Goal: Information Seeking & Learning: Check status

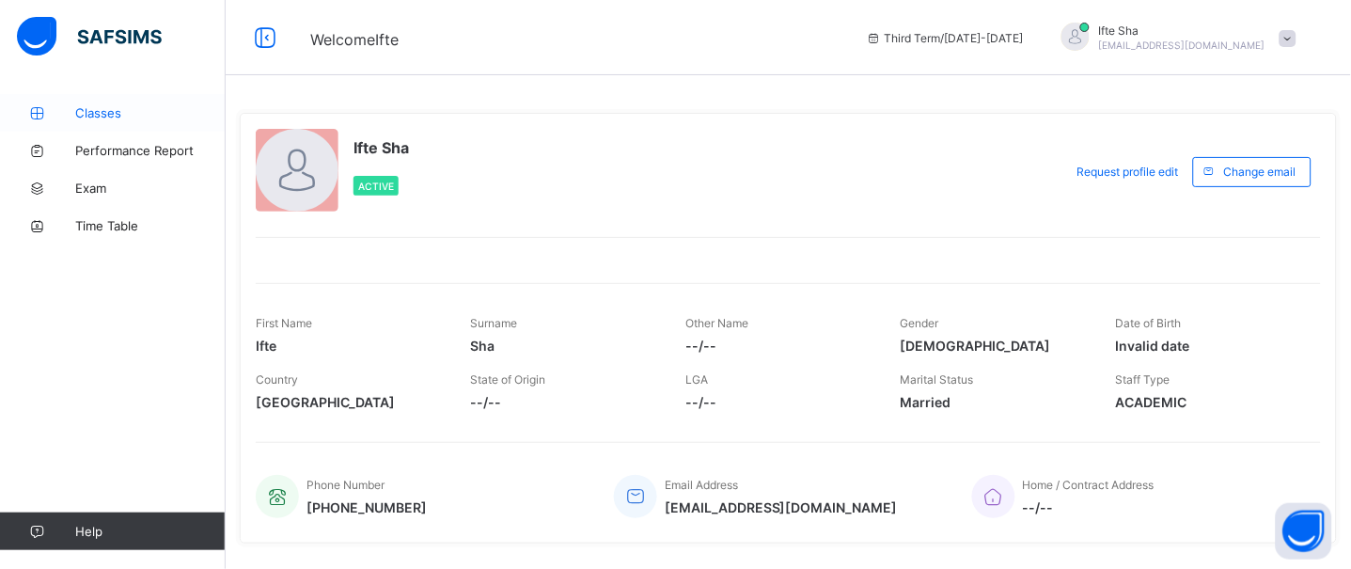
click at [70, 102] on link "Classes" at bounding box center [113, 113] width 226 height 38
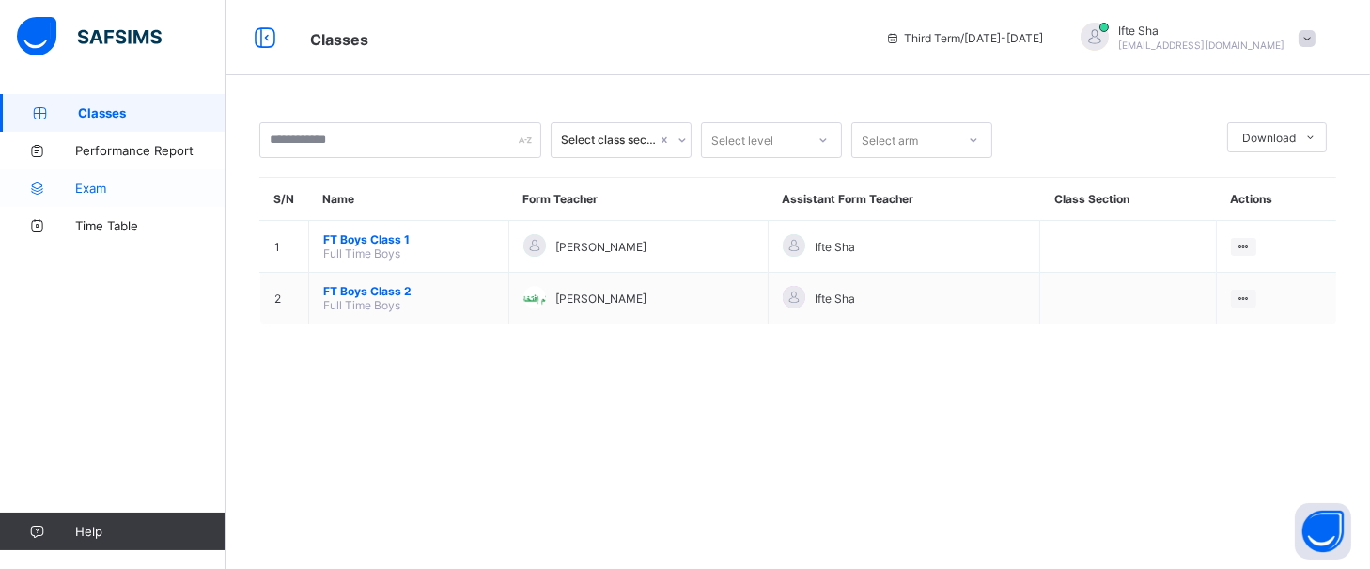
click at [88, 174] on link "Exam" at bounding box center [113, 188] width 226 height 38
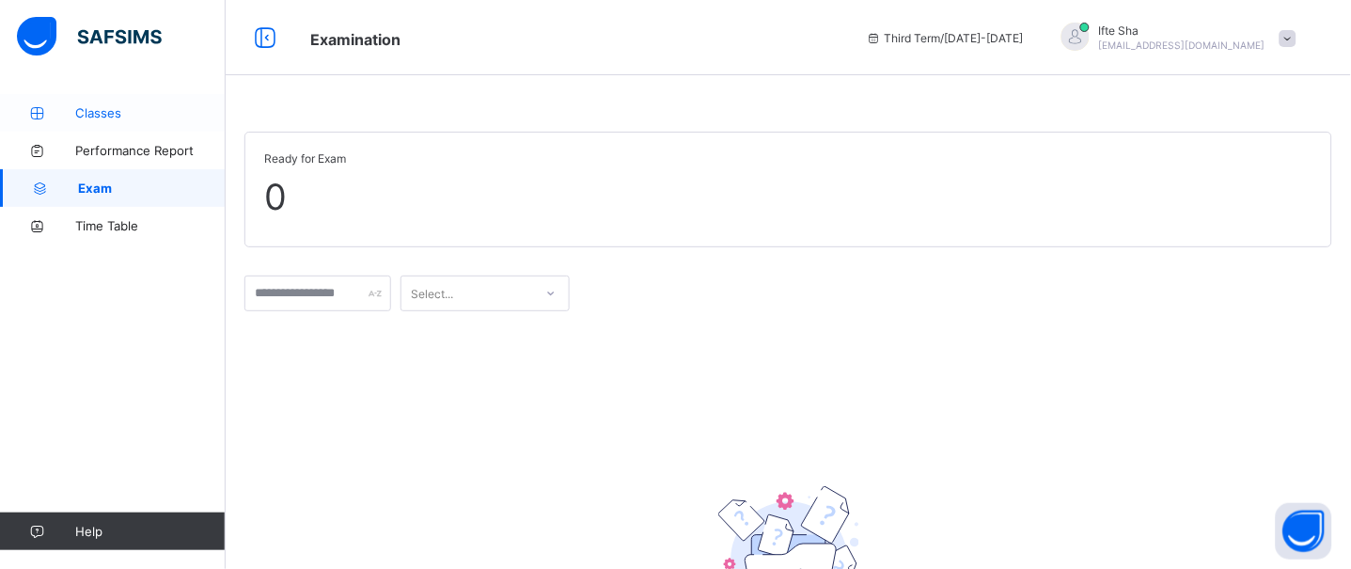
click at [91, 121] on link "Classes" at bounding box center [113, 113] width 226 height 38
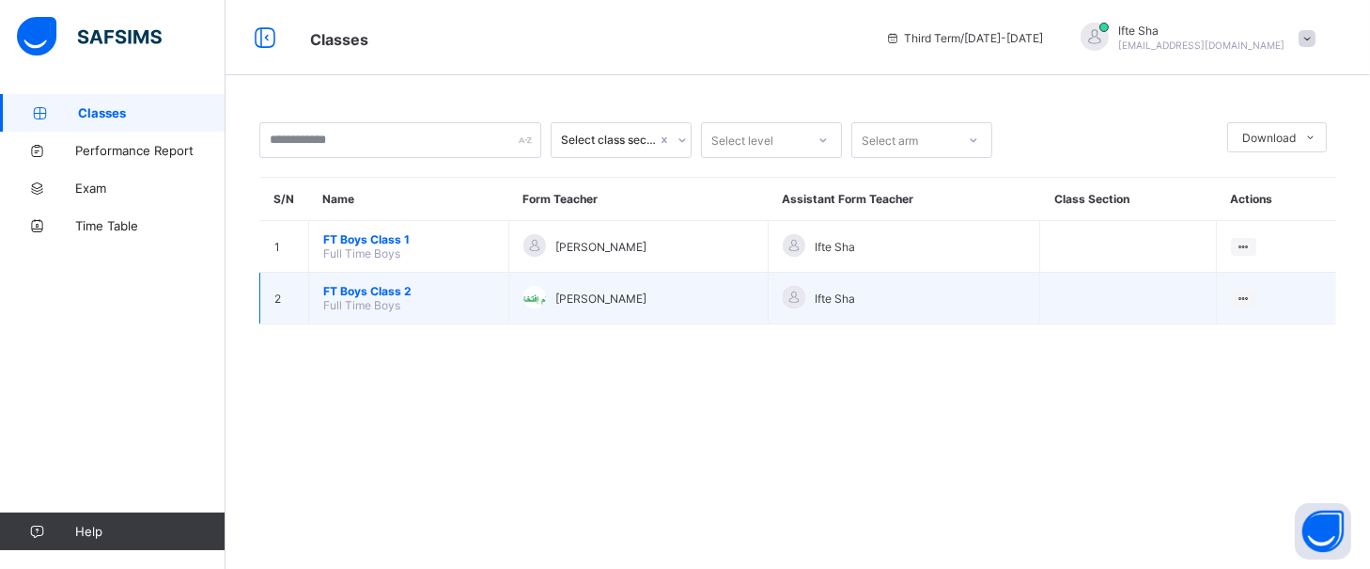
click at [374, 284] on span "FT Boys Class 2" at bounding box center [408, 291] width 171 height 14
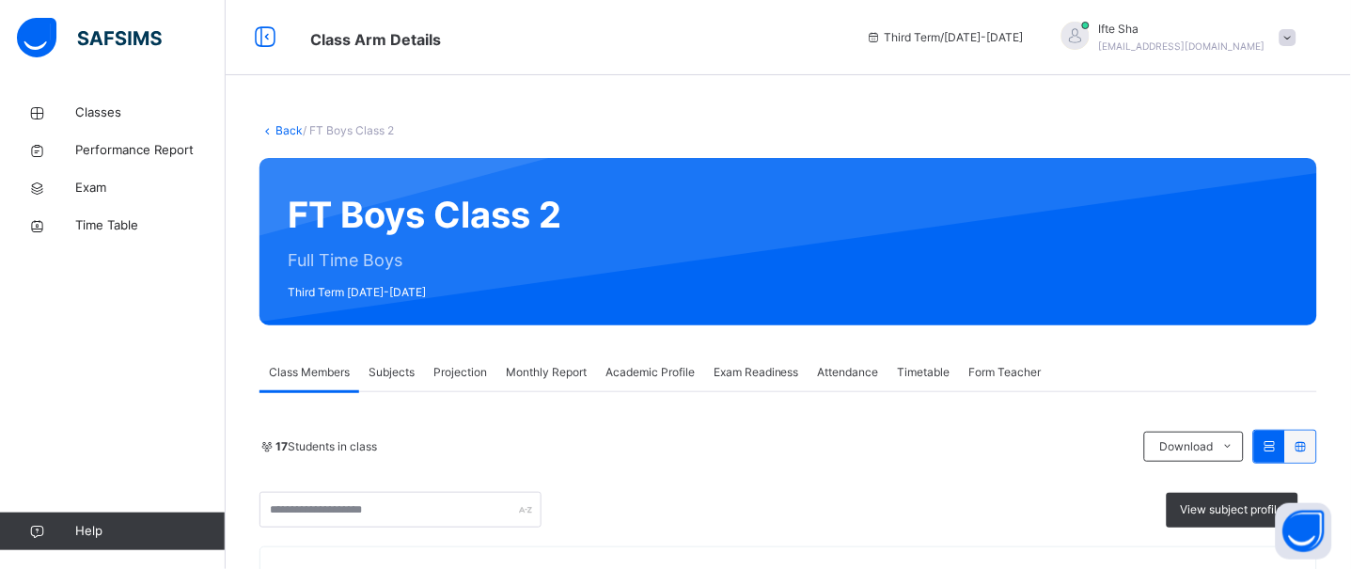
click at [757, 375] on span "Exam Readiness" at bounding box center [756, 372] width 86 height 17
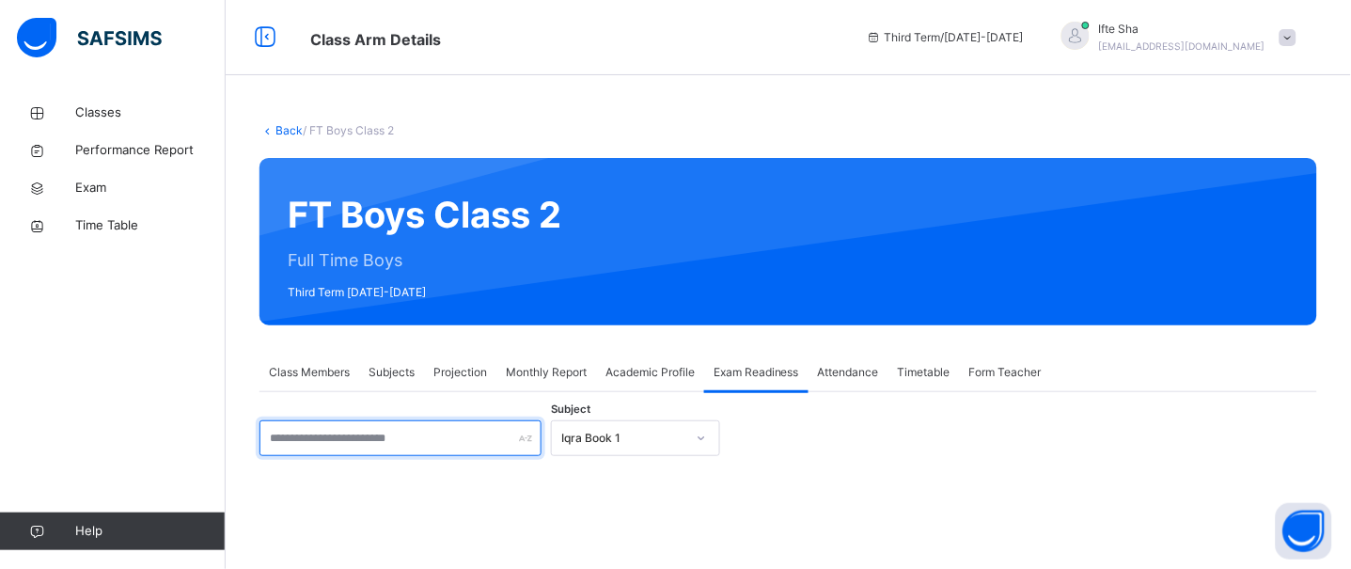
click at [406, 420] on input "text" at bounding box center [400, 438] width 282 height 36
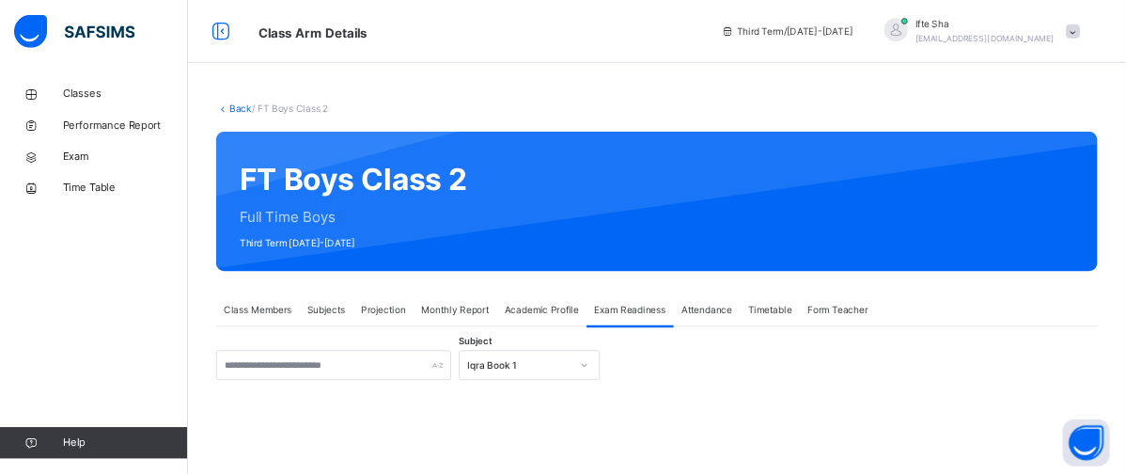
scroll to position [274, 0]
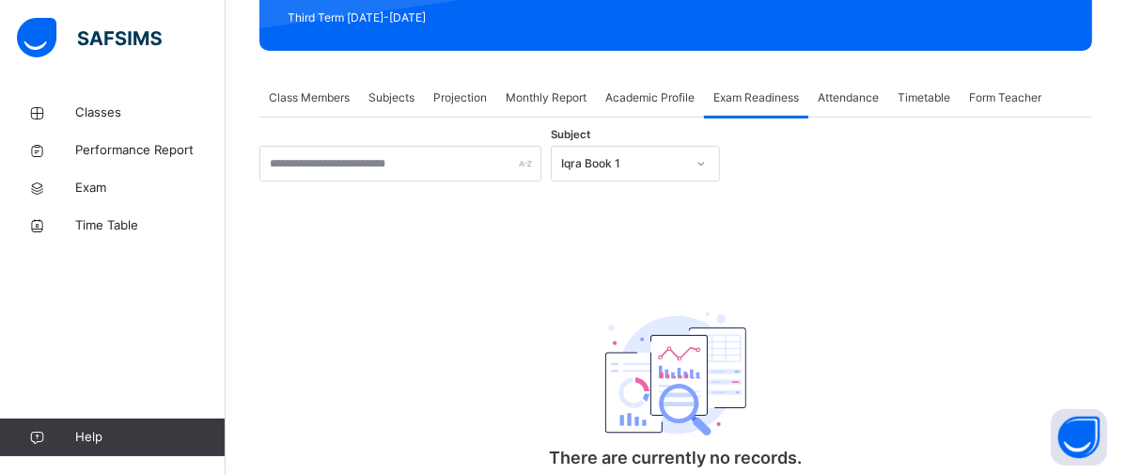
click at [722, 117] on div "Subject Iqra Book 1 There are currently no records. × [PERSON_NAME] as ready fo…" at bounding box center [675, 307] width 833 height 381
click at [621, 155] on div "Iqra Book 1" at bounding box center [623, 163] width 124 height 17
click at [496, 117] on div "Subject 0 results available. Select is focused ,type to refine list, press Down…" at bounding box center [675, 307] width 833 height 381
click at [559, 127] on span "Subject" at bounding box center [570, 135] width 39 height 16
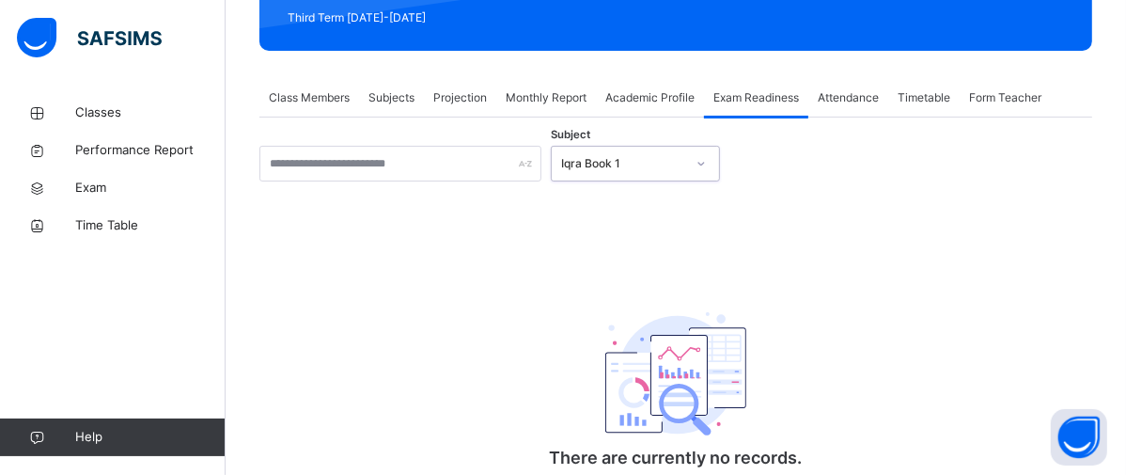
click at [559, 127] on span "Subject" at bounding box center [570, 135] width 39 height 16
click at [602, 149] on div "Iqra Book 1" at bounding box center [618, 163] width 132 height 29
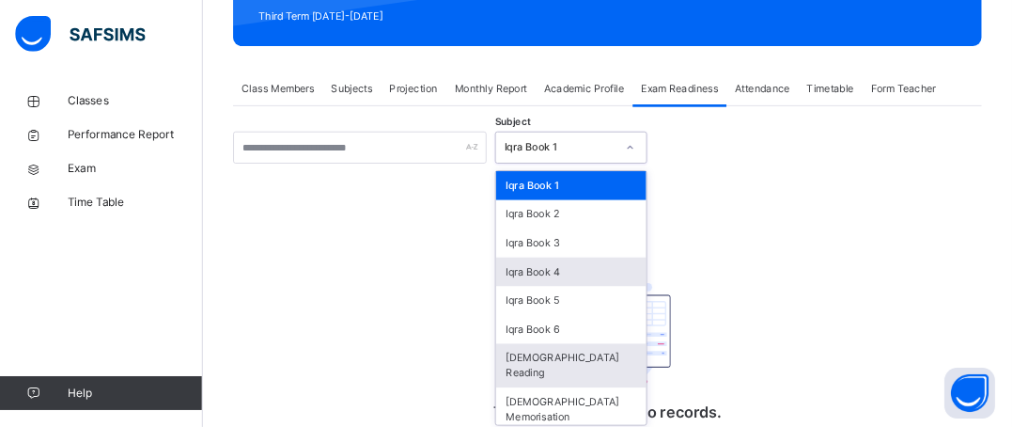
scroll to position [301, 0]
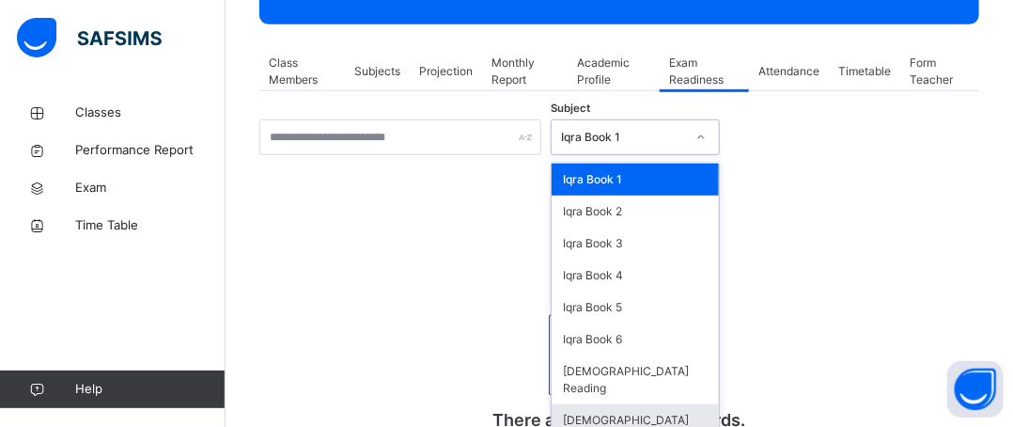
click at [628, 404] on div "[DEMOGRAPHIC_DATA] Memorisation" at bounding box center [635, 428] width 167 height 49
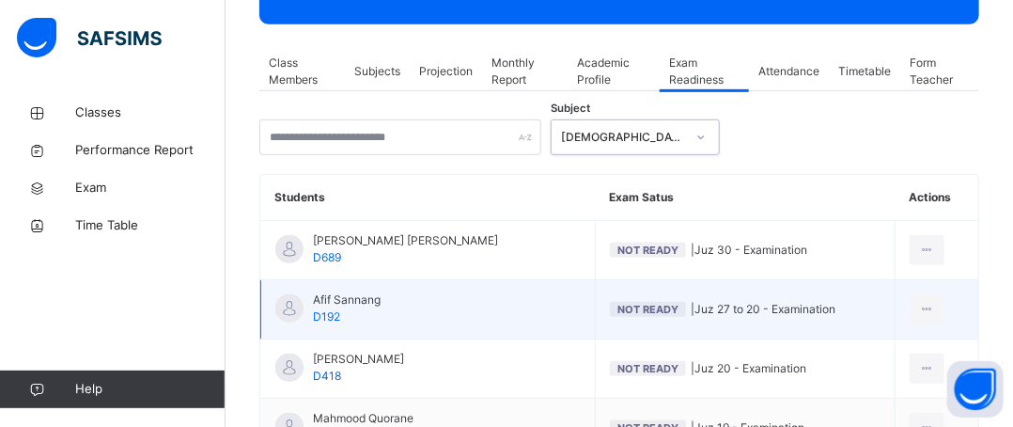
drag, startPoint x: 895, startPoint y: 4, endPoint x: 417, endPoint y: 331, distance: 578.8
click at [223, 331] on div "Classes Performance Report Exam Time Table Help" at bounding box center [113, 251] width 226 height 352
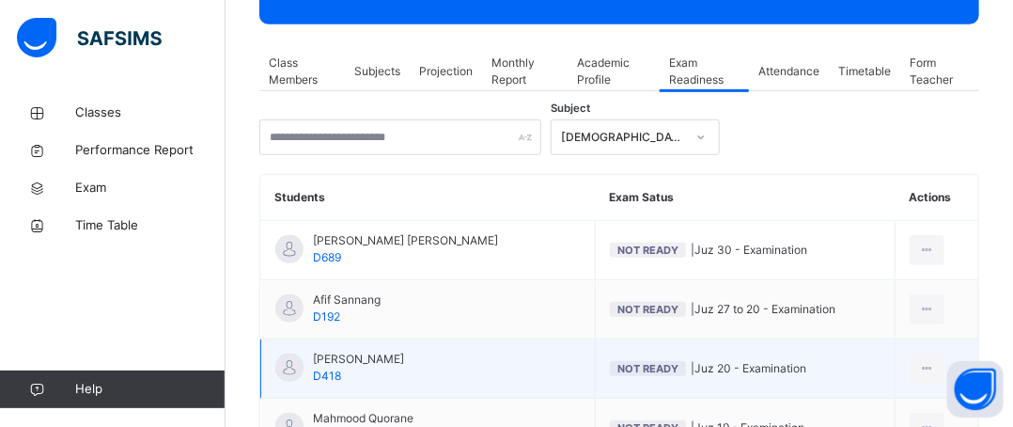
click at [331, 317] on span "D192" at bounding box center [326, 316] width 27 height 14
click at [896, 404] on div "View Exam Profile" at bounding box center [872, 410] width 127 height 19
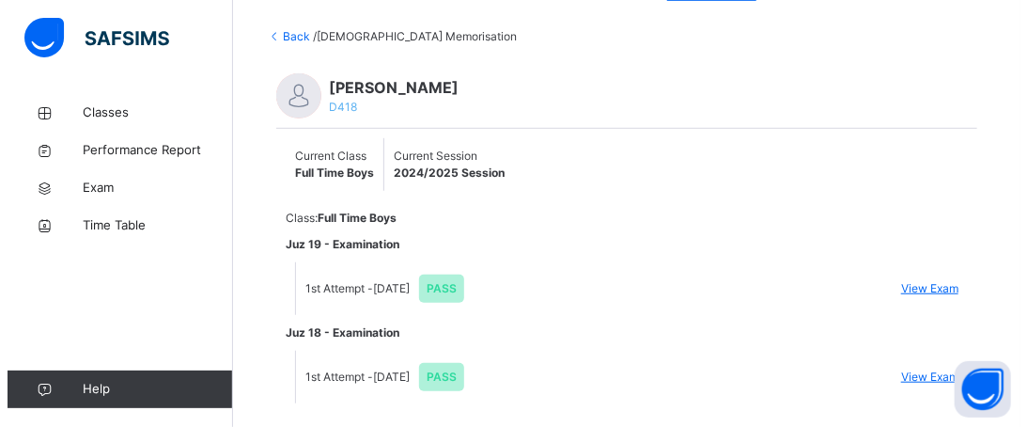
scroll to position [395, 0]
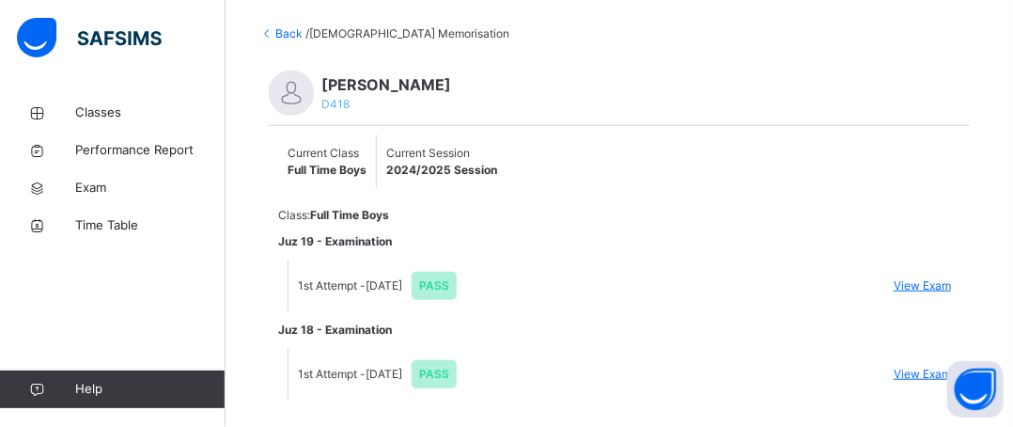
click at [934, 284] on span "View Exam" at bounding box center [922, 285] width 57 height 17
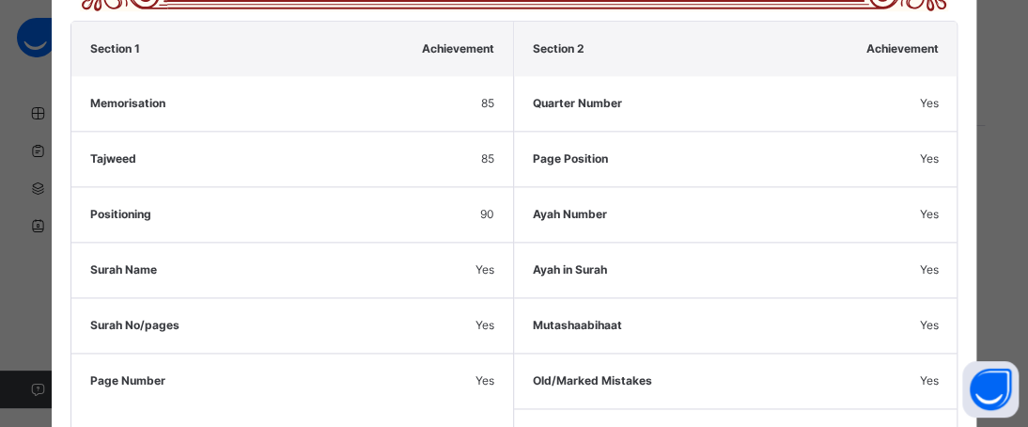
scroll to position [809, 0]
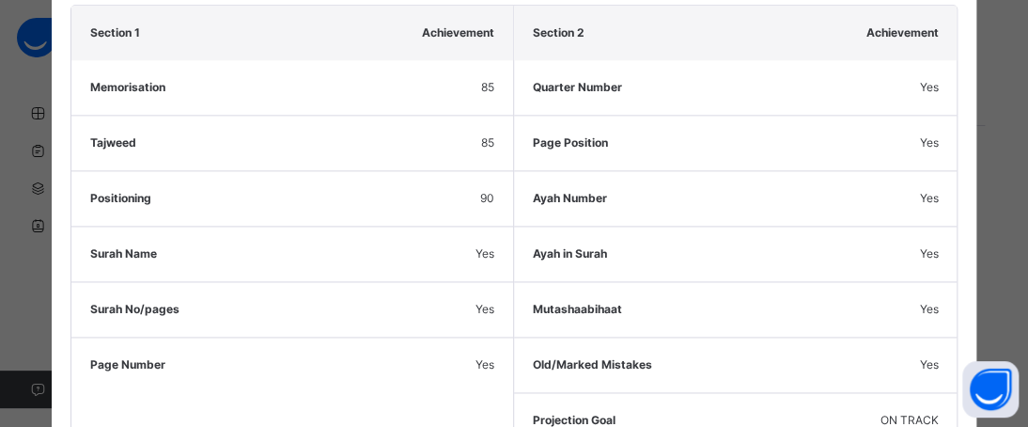
click at [969, 39] on div "× [PERSON_NAME] Asmi D418 Juz 19 - Examination PASS Certificate of Achievement …" at bounding box center [514, 213] width 1028 height 427
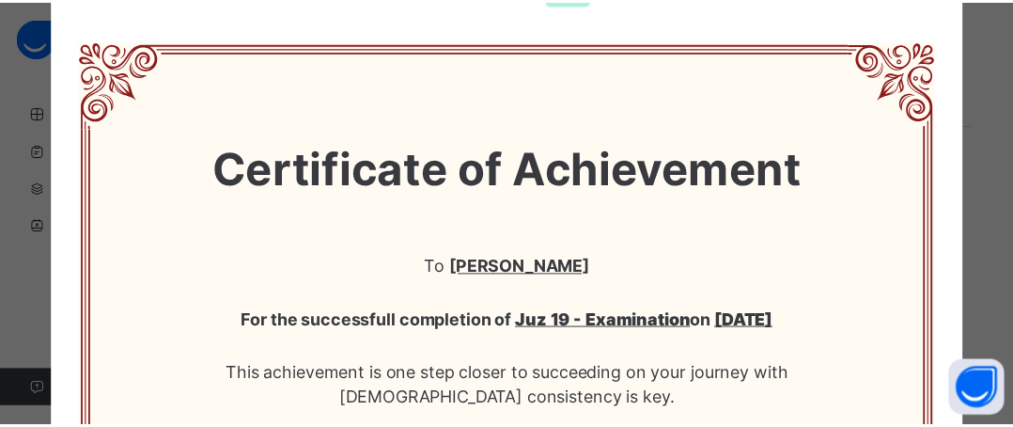
scroll to position [0, 0]
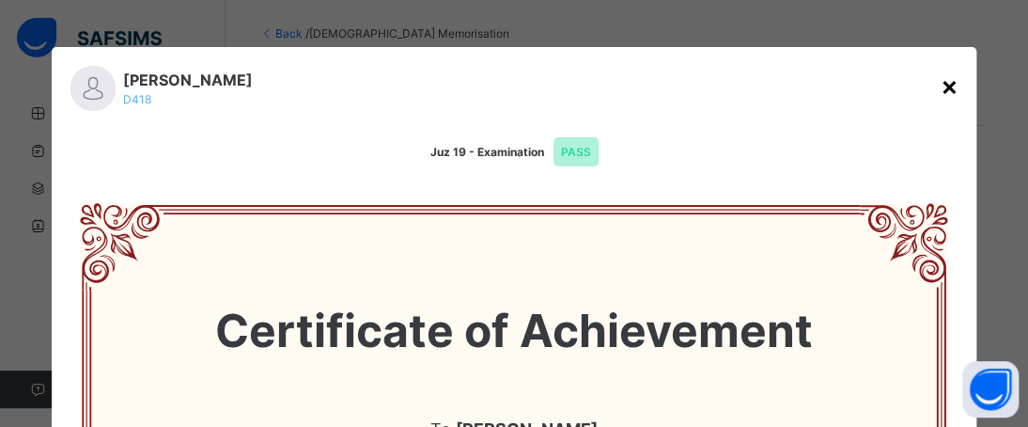
click at [940, 77] on div "×" at bounding box center [949, 85] width 18 height 39
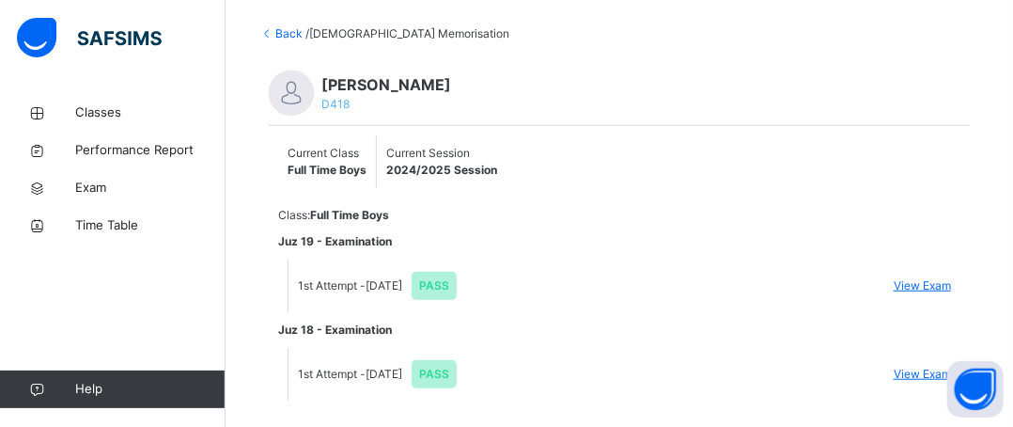
click at [95, 20] on img at bounding box center [89, 37] width 145 height 39
